Goal: Share content: Share content

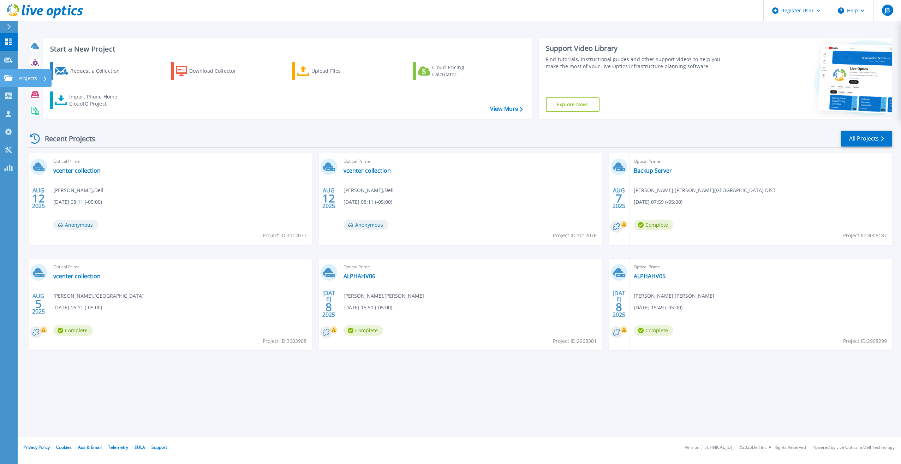
drag, startPoint x: 8, startPoint y: 73, endPoint x: 18, endPoint y: 83, distance: 13.2
click at [8, 73] on link "Projects Projects" at bounding box center [9, 78] width 18 height 18
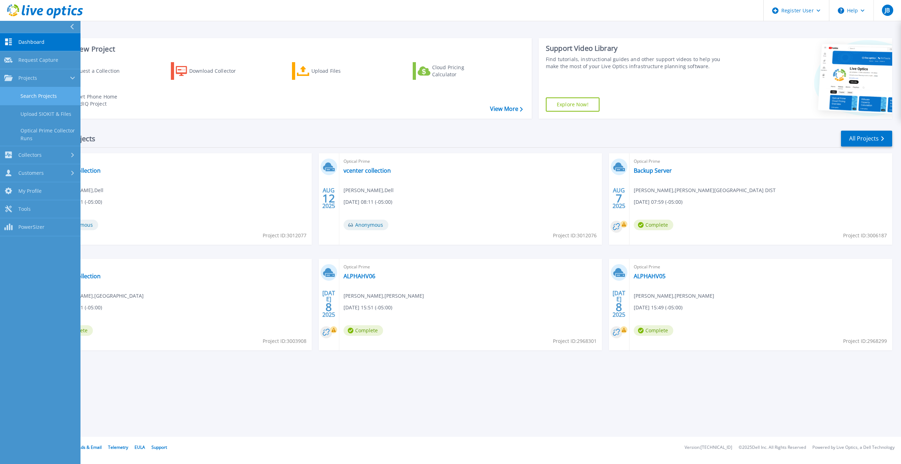
click at [22, 91] on link "Search Projects" at bounding box center [40, 96] width 80 height 18
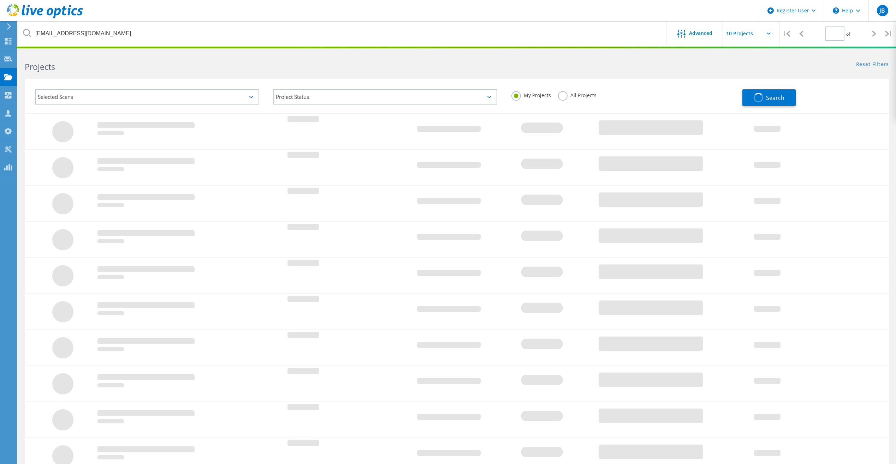
type input "1"
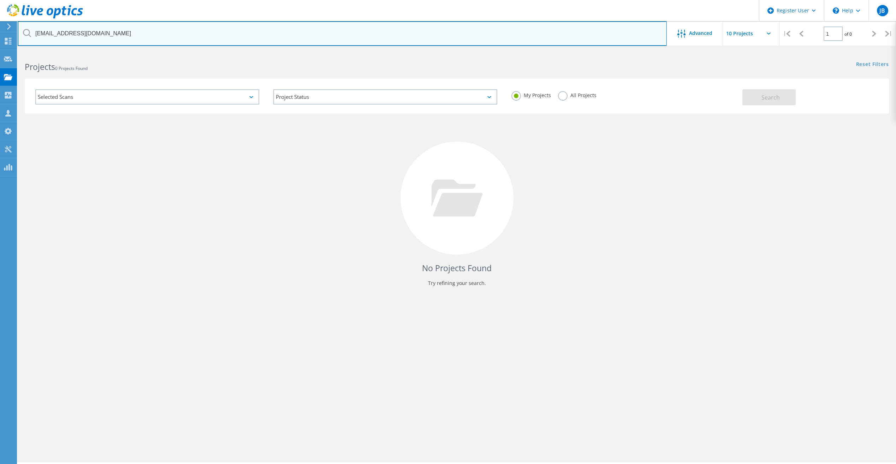
drag, startPoint x: 112, startPoint y: 38, endPoint x: 29, endPoint y: 35, distance: 83.0
click at [30, 35] on div "acolangelo@petra.com" at bounding box center [342, 33] width 649 height 25
paste input "kdowney@hyspeco.com"
type input "kdowney@hyspeco.com"
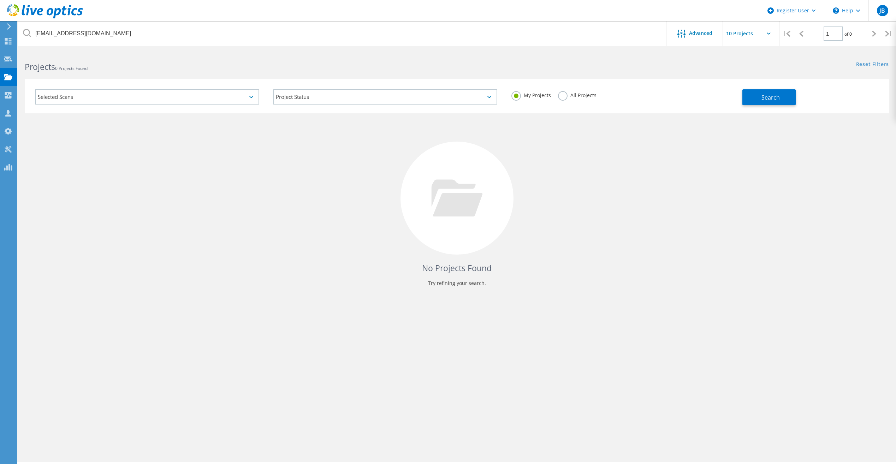
click at [558, 95] on label "All Projects" at bounding box center [577, 94] width 38 height 7
click at [0, 0] on input "All Projects" at bounding box center [0, 0] width 0 height 0
click at [790, 101] on button "Search" at bounding box center [768, 97] width 53 height 16
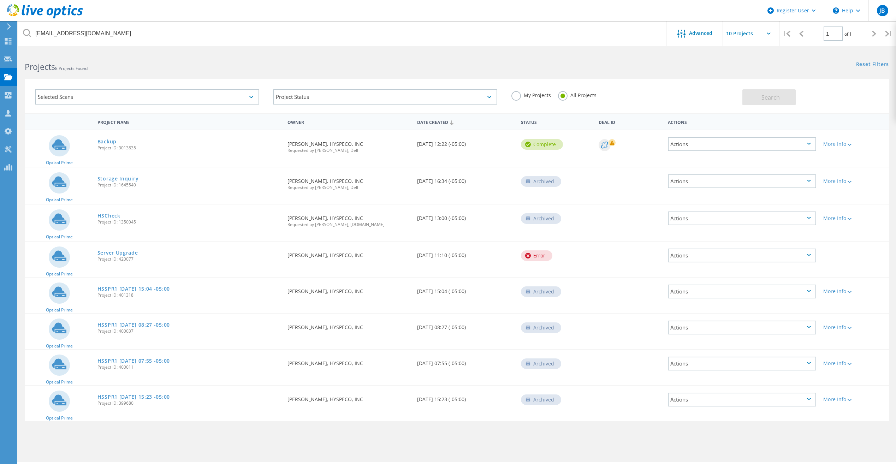
click at [105, 140] on link "Backup" at bounding box center [106, 141] width 19 height 5
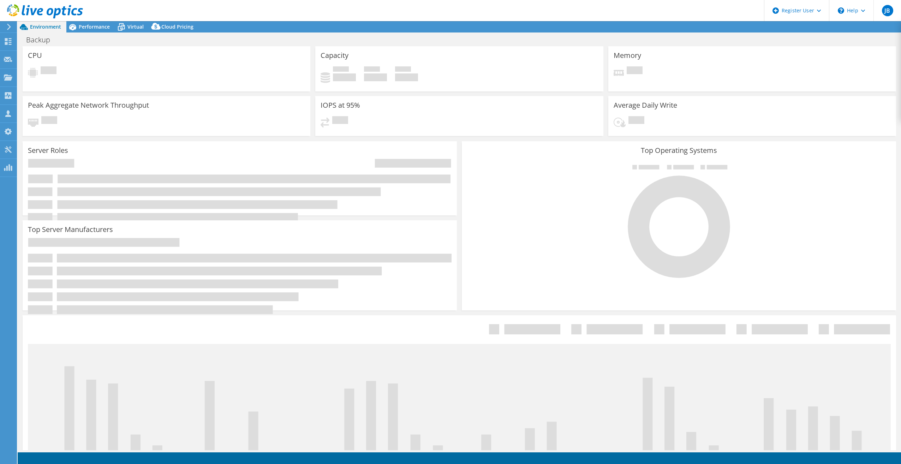
select select "USD"
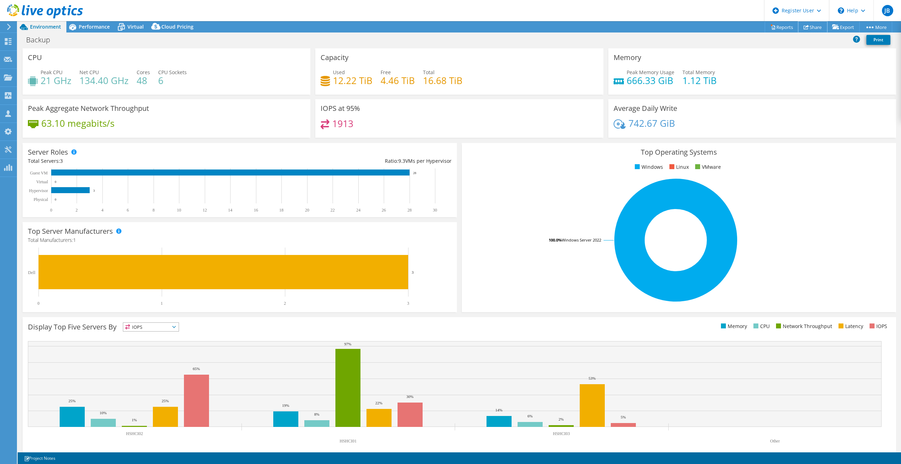
click at [807, 28] on link "Share" at bounding box center [812, 27] width 29 height 11
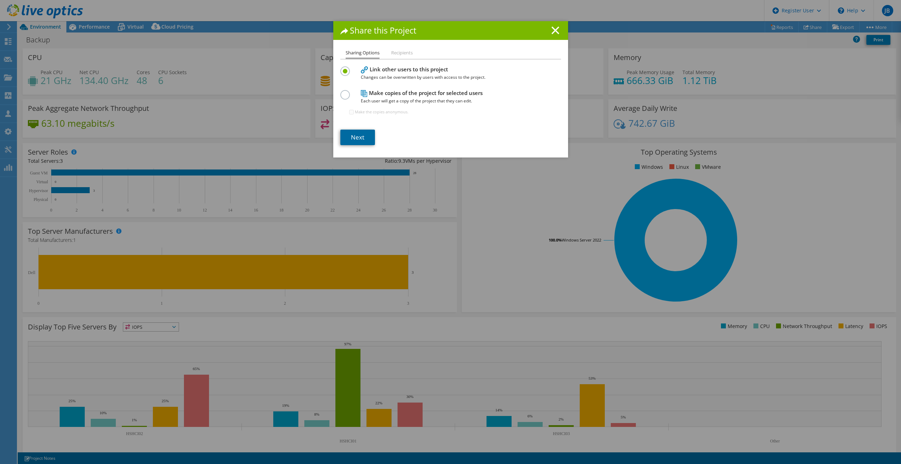
click at [350, 136] on link "Next" at bounding box center [357, 138] width 35 height 16
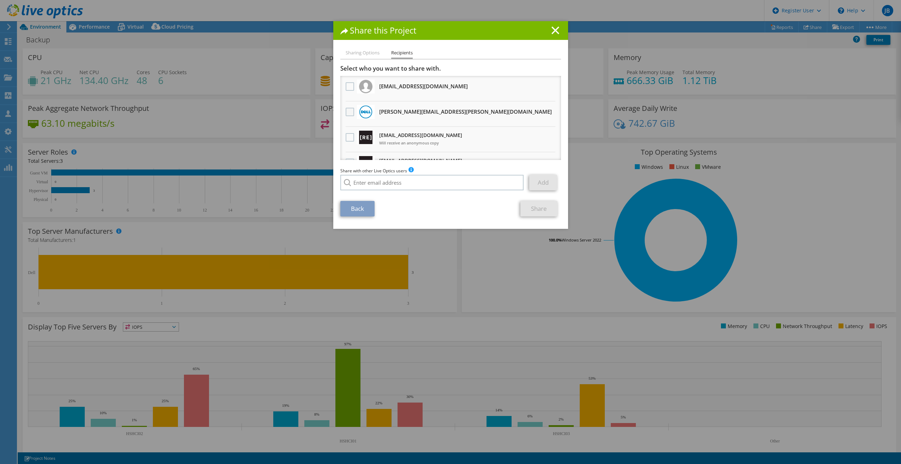
click at [350, 112] on label at bounding box center [351, 112] width 10 height 8
click at [0, 0] on input "checkbox" at bounding box center [0, 0] width 0 height 0
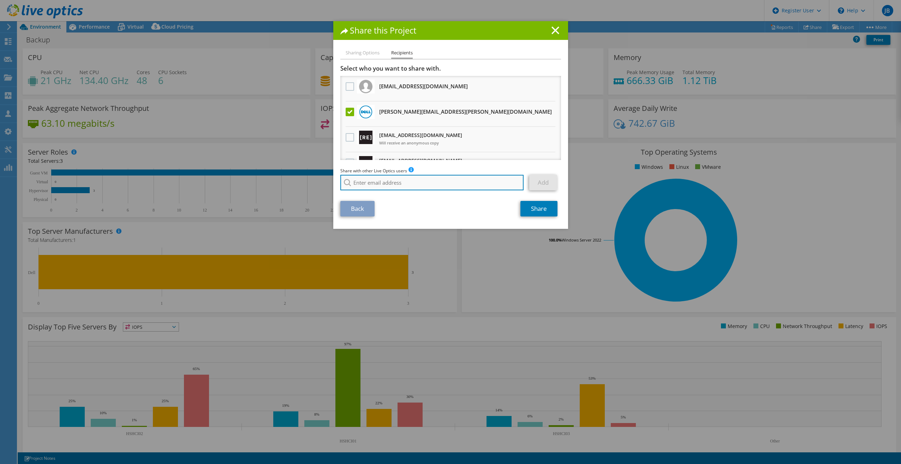
click at [413, 180] on input "search" at bounding box center [432, 183] width 184 height 16
paste input "Julian.Iozzo@dell.com"
type input "Julian.Iozzo@dell.com"
click at [384, 193] on li "Julian.Iozzo@dell.com" at bounding box center [412, 192] width 144 height 8
click at [539, 185] on link "Add" at bounding box center [543, 183] width 28 height 16
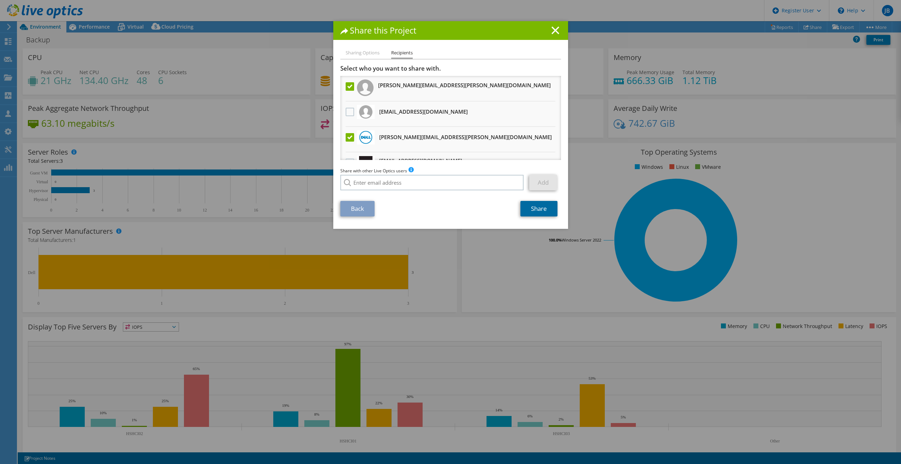
click at [541, 213] on link "Share" at bounding box center [538, 209] width 37 height 16
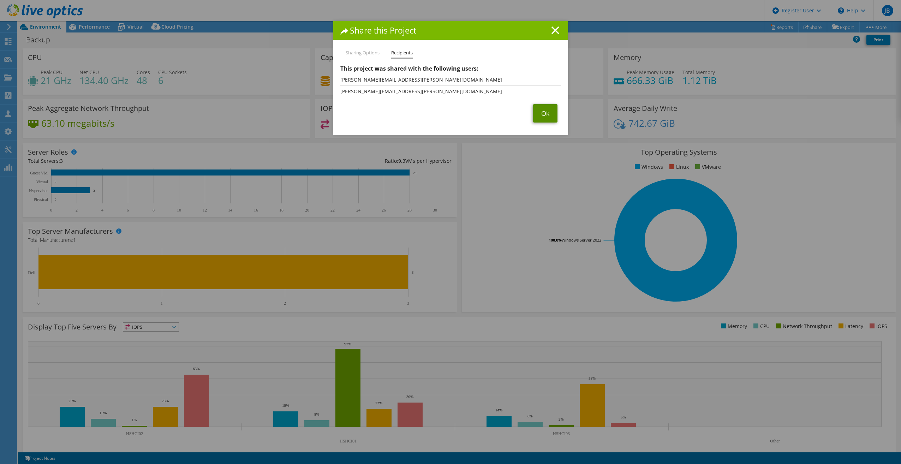
click at [537, 114] on link "Ok" at bounding box center [545, 113] width 24 height 18
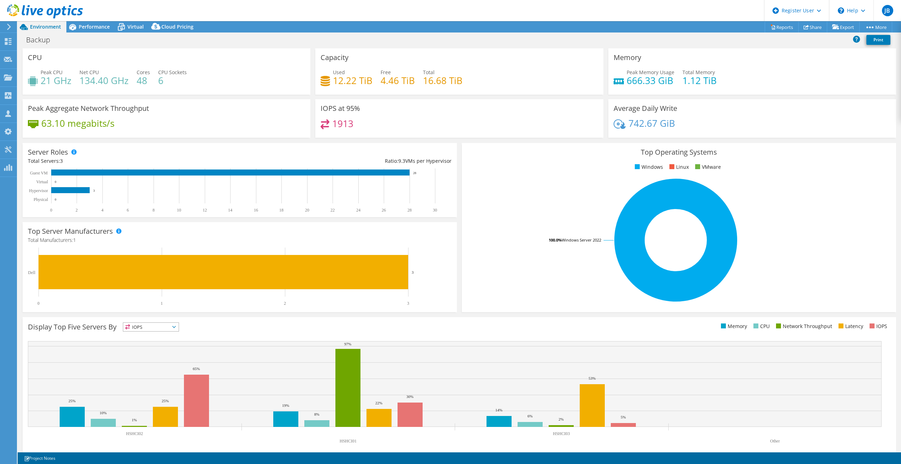
click at [309, 42] on div "Backup Print" at bounding box center [459, 39] width 883 height 13
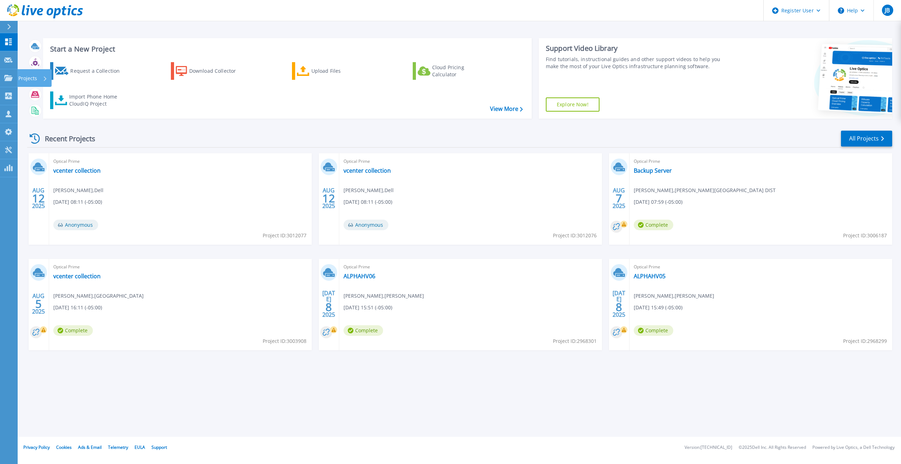
drag, startPoint x: 14, startPoint y: 81, endPoint x: 19, endPoint y: 89, distance: 9.9
click at [14, 81] on link "Projects Projects" at bounding box center [9, 78] width 18 height 18
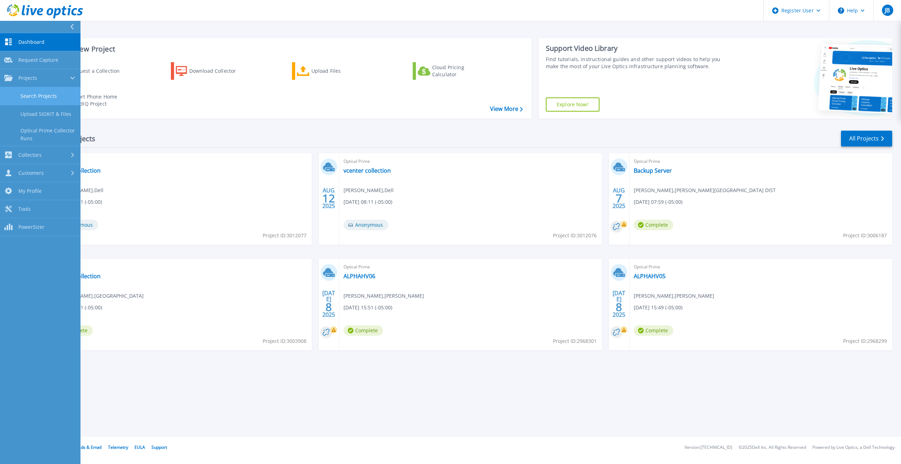
click at [26, 101] on link "Search Projects" at bounding box center [40, 96] width 80 height 18
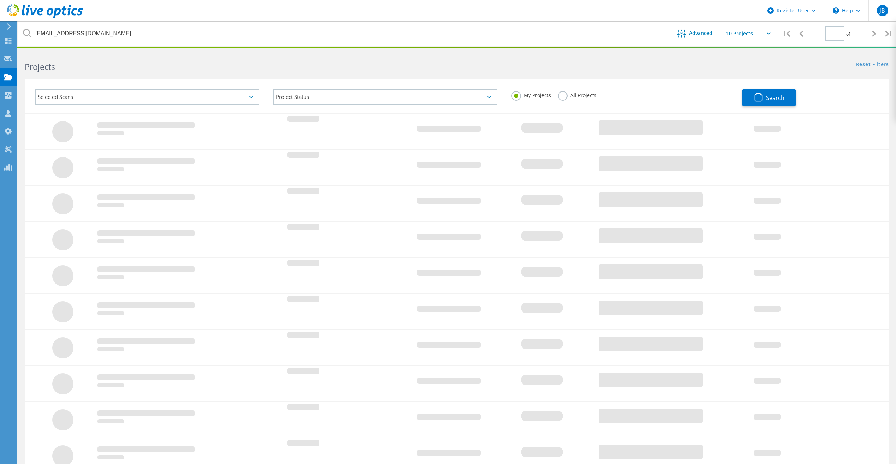
type input "1"
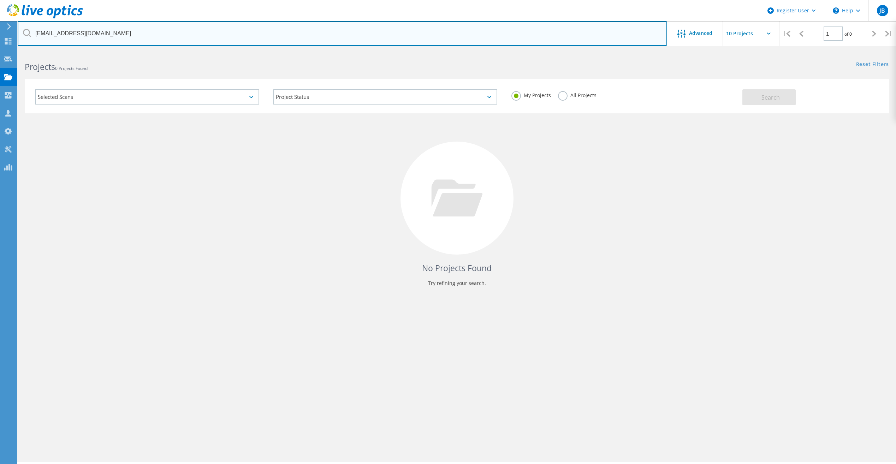
drag, startPoint x: 106, startPoint y: 35, endPoint x: 6, endPoint y: 28, distance: 100.6
click at [6, 51] on div "Register User \n Help Explore Helpful Articles Contact Support JB Dell User [PE…" at bounding box center [448, 267] width 896 height 432
type input "k"
paste input "[EMAIL_ADDRESS][DOMAIN_NAME]"
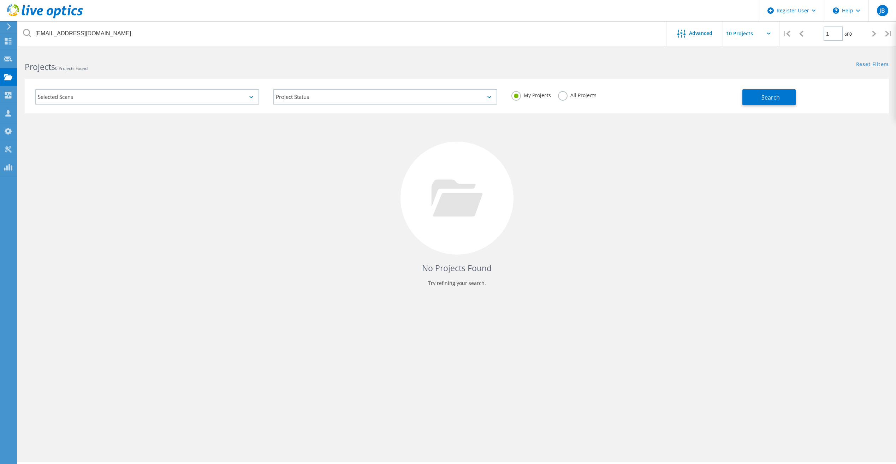
click at [563, 98] on label "All Projects" at bounding box center [577, 94] width 38 height 7
click at [0, 0] on input "All Projects" at bounding box center [0, 0] width 0 height 0
click at [754, 97] on button "Search" at bounding box center [768, 97] width 53 height 16
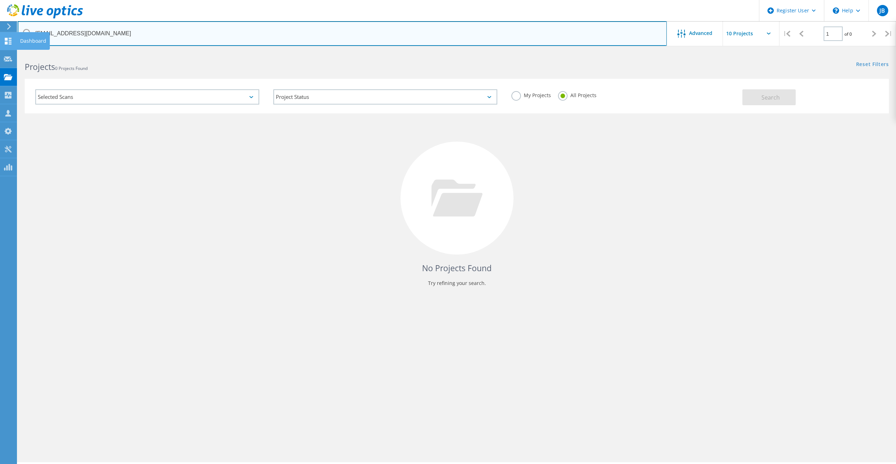
drag, startPoint x: 99, startPoint y: 34, endPoint x: 10, endPoint y: 34, distance: 89.3
click at [10, 51] on div "Register User \n Help Explore Helpful Articles Contact Support JB Dell User [PE…" at bounding box center [448, 267] width 896 height 432
type input "j"
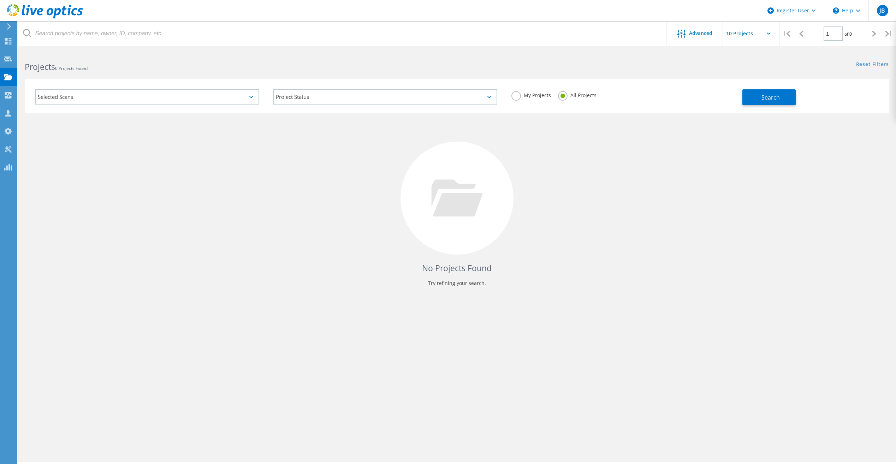
click at [150, 157] on div "No Projects Found Try refining your search." at bounding box center [457, 204] width 864 height 183
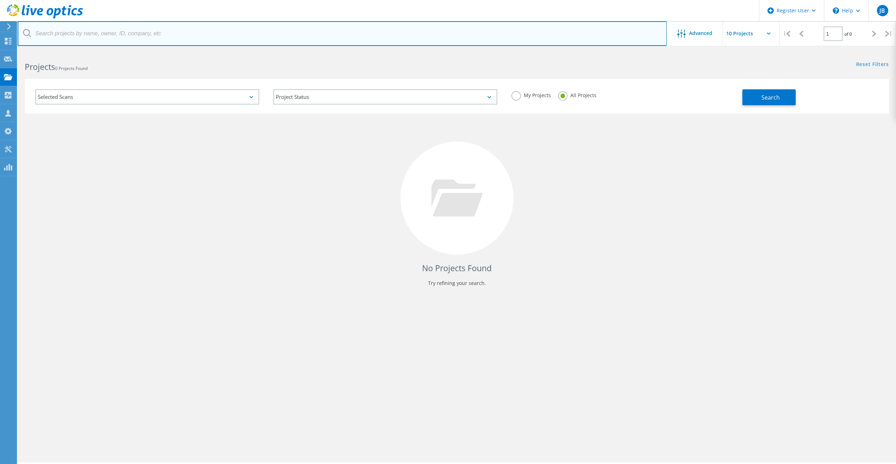
click at [165, 37] on input "text" at bounding box center [342, 33] width 649 height 25
paste input "[EMAIL_ADDRESS][DOMAIN_NAME]"
type input "[EMAIL_ADDRESS][DOMAIN_NAME]"
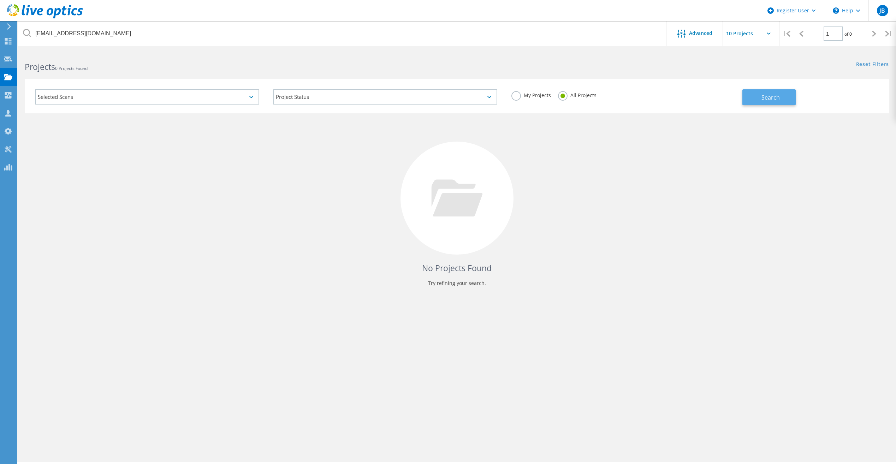
click at [772, 101] on span "Search" at bounding box center [770, 98] width 18 height 8
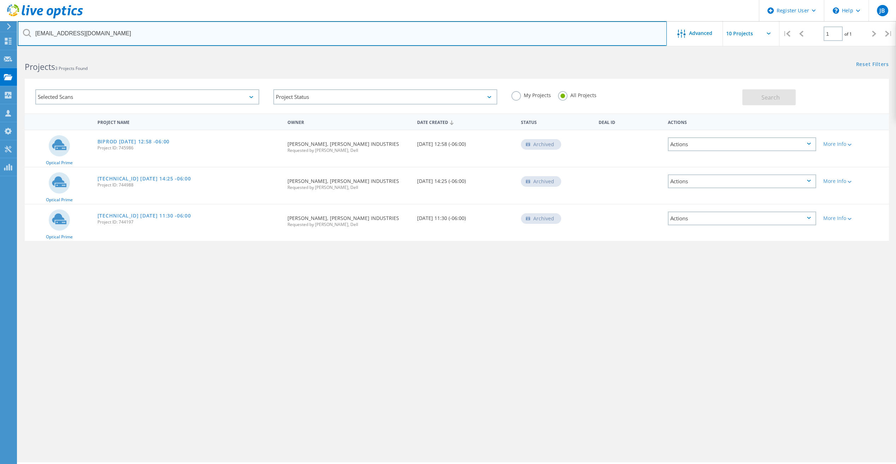
drag, startPoint x: 567, startPoint y: 34, endPoint x: 548, endPoint y: 35, distance: 18.7
click at [567, 34] on input "[EMAIL_ADDRESS][DOMAIN_NAME]" at bounding box center [342, 33] width 649 height 25
drag, startPoint x: 74, startPoint y: 36, endPoint x: 18, endPoint y: 34, distance: 56.2
click at [19, 34] on input "[EMAIL_ADDRESS][DOMAIN_NAME]" at bounding box center [342, 33] width 649 height 25
paste input "[PERSON_NAME][EMAIL_ADDRESS][PERSON_NAME][DOMAIN_NAME]"
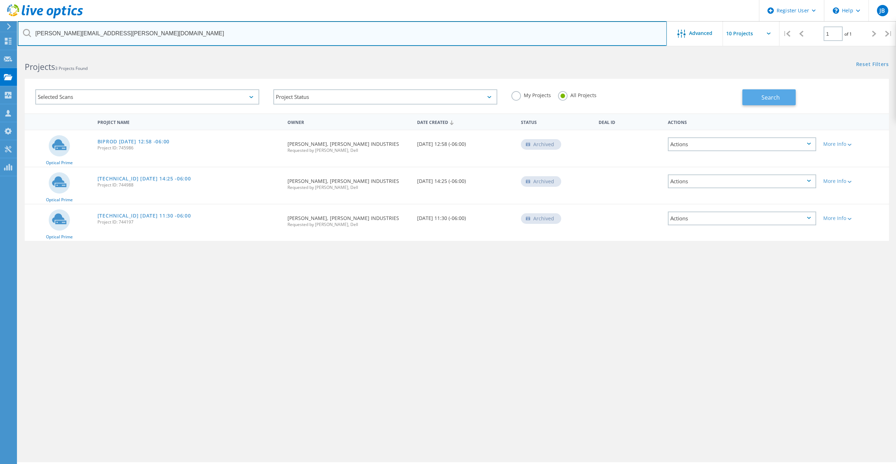
type input "[PERSON_NAME][EMAIL_ADDRESS][PERSON_NAME][DOMAIN_NAME]"
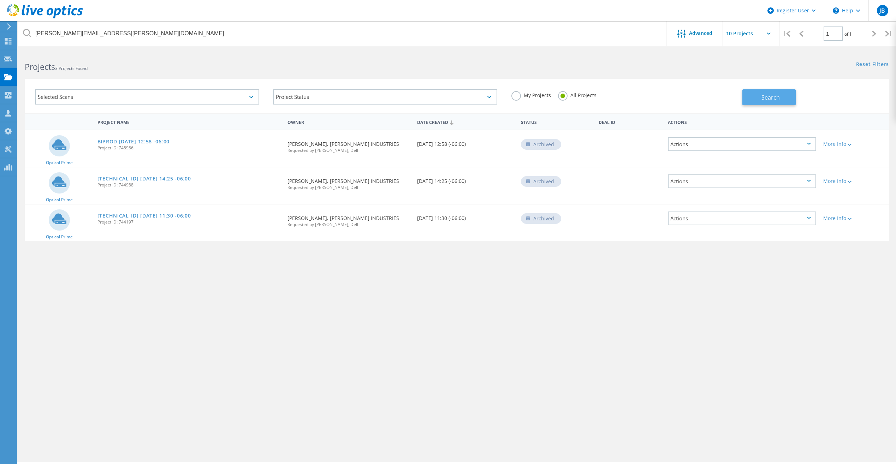
click at [772, 98] on span "Search" at bounding box center [770, 98] width 18 height 8
